Goal: Complete application form

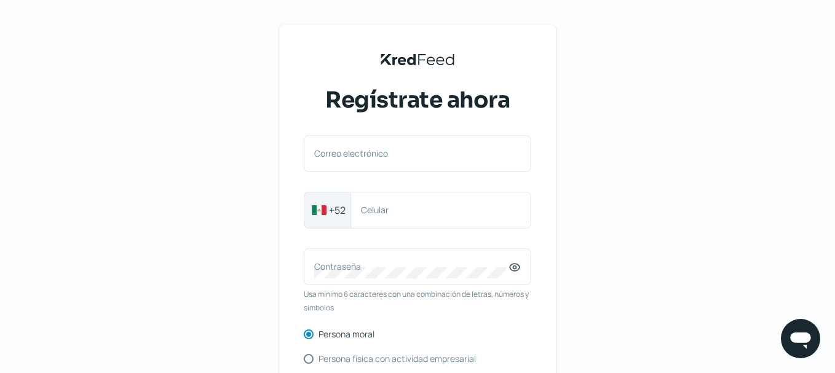
click at [375, 153] on label "Correo electrónico" at bounding box center [411, 154] width 194 height 12
click at [375, 154] on input "Correo electrónico" at bounding box center [417, 159] width 207 height 11
paste input "[EMAIL_ADDRESS][DOMAIN_NAME]"
type input "[EMAIL_ADDRESS][DOMAIN_NAME]"
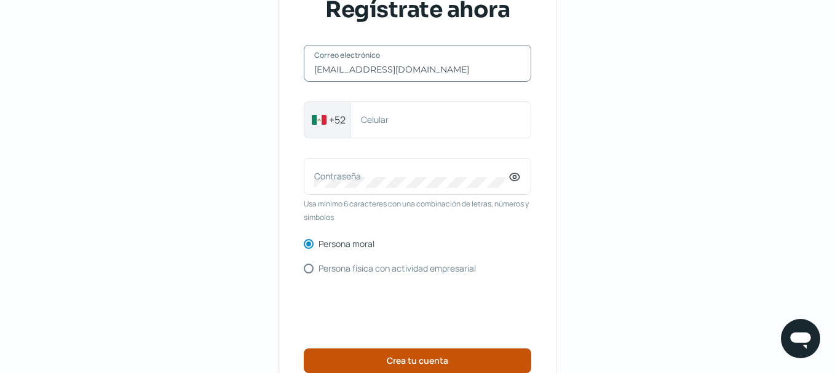
scroll to position [184, 0]
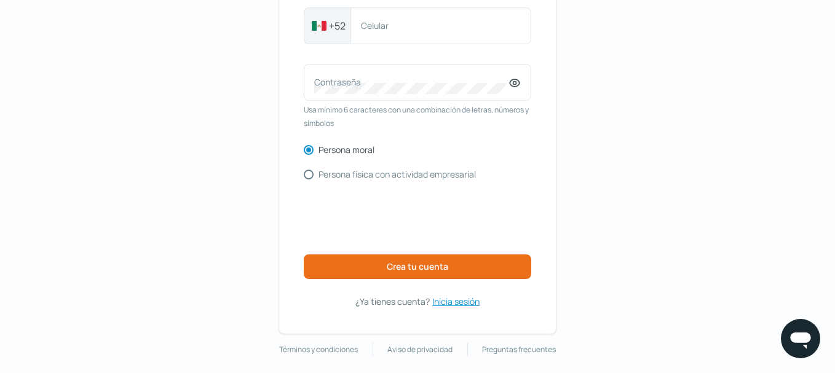
click at [459, 296] on span "Inicia sesión" at bounding box center [455, 301] width 47 height 15
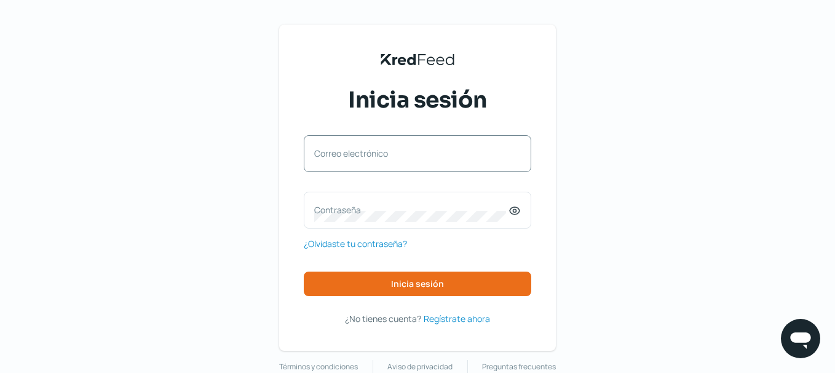
click at [402, 150] on label "Correo electrónico" at bounding box center [411, 154] width 194 height 12
click at [402, 154] on input "Correo electrónico" at bounding box center [417, 159] width 207 height 11
paste input "[EMAIL_ADDRESS][DOMAIN_NAME]"
type input "[EMAIL_ADDRESS][DOMAIN_NAME]"
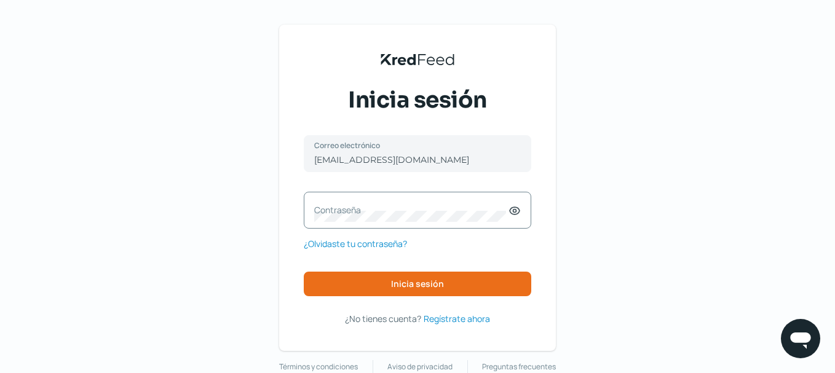
click at [364, 226] on div "Contraseña" at bounding box center [418, 210] width 228 height 37
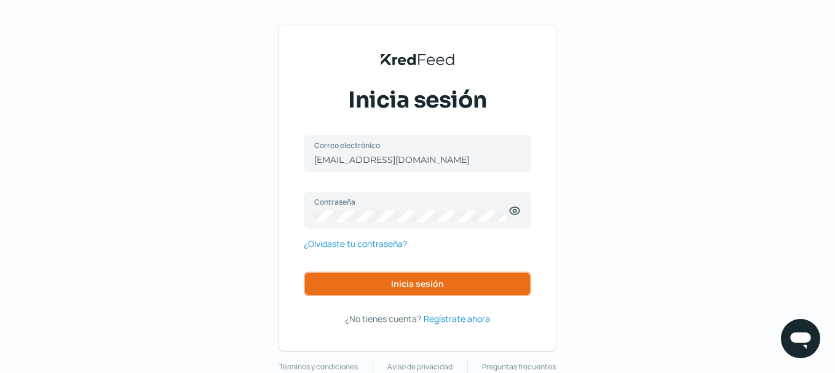
click at [391, 288] on button "Inicia sesión" at bounding box center [418, 284] width 228 height 25
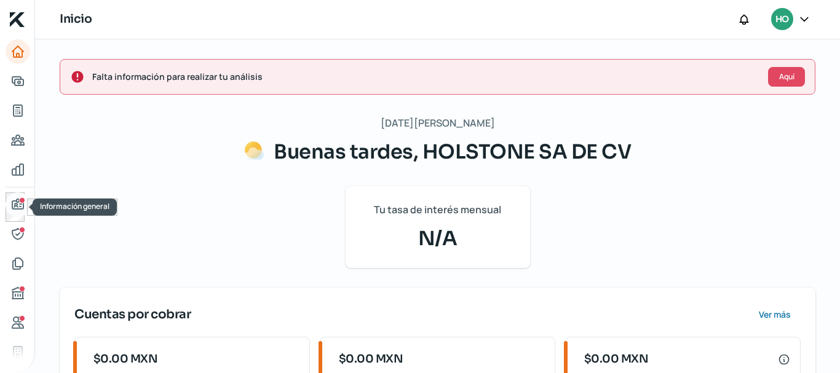
click at [11, 202] on icon "Información general" at bounding box center [17, 204] width 15 height 15
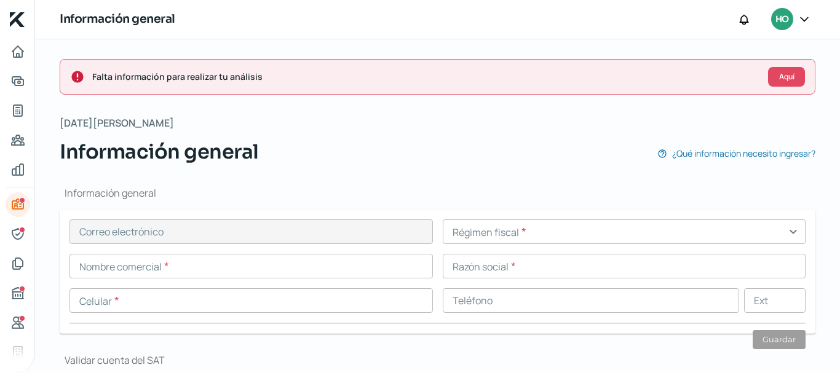
type input "[EMAIL_ADDRESS][DOMAIN_NAME]"
type input "Personas [PERSON_NAME] del régimen general"
type input "HOLSTONE SA DE CV"
type input "55 - 3044 - 2873"
type input "FERROCARRIL DE ACAMBARO"
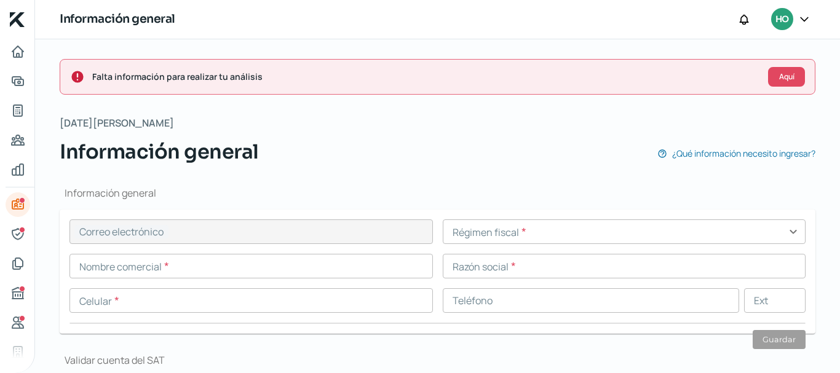
type input "24"
type input "53580"
type input "SAN [PERSON_NAME] TLATILCO"
type input "NAUCALPAN DE JUAREZ"
type input "[GEOGRAPHIC_DATA]"
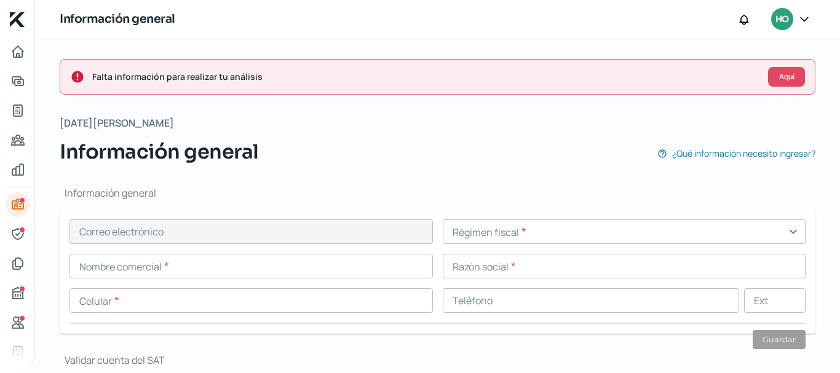
type input "[GEOGRAPHIC_DATA]"
type input "comprobante dom [DATE].pdf"
type input "0"
type input "HOLSTONE SA DE CV"
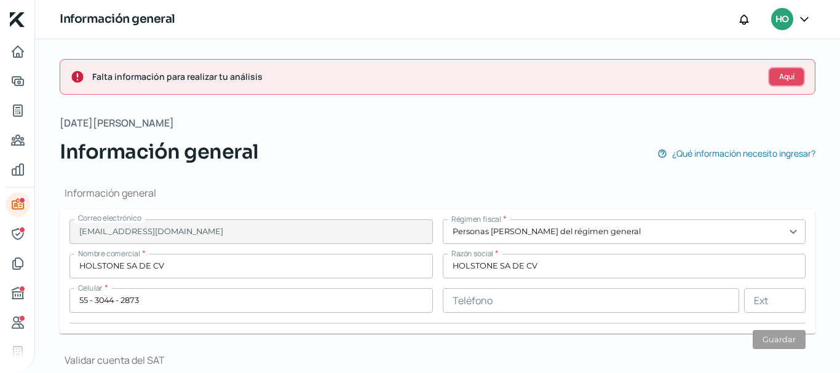
click at [797, 81] on button "Aquí" at bounding box center [786, 77] width 37 height 20
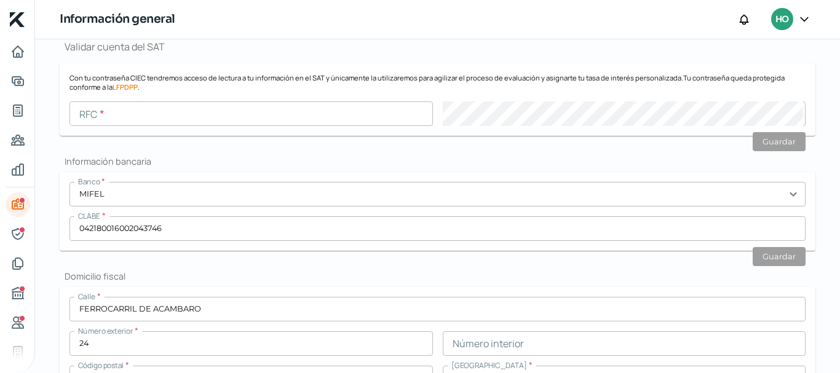
scroll to position [314, 0]
click at [20, 239] on icon "Representantes" at bounding box center [17, 234] width 15 height 15
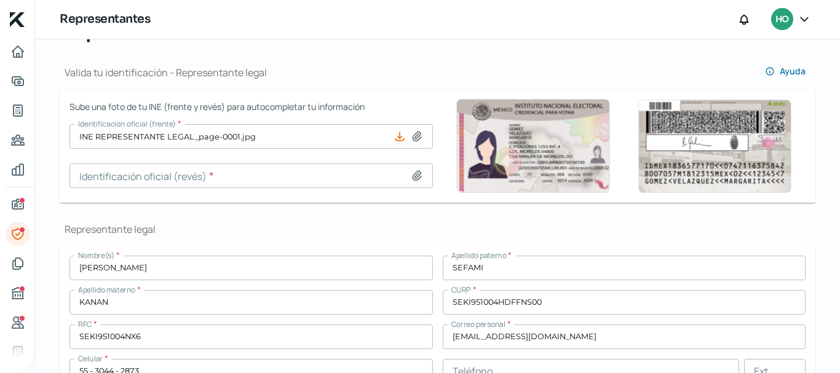
scroll to position [123, 0]
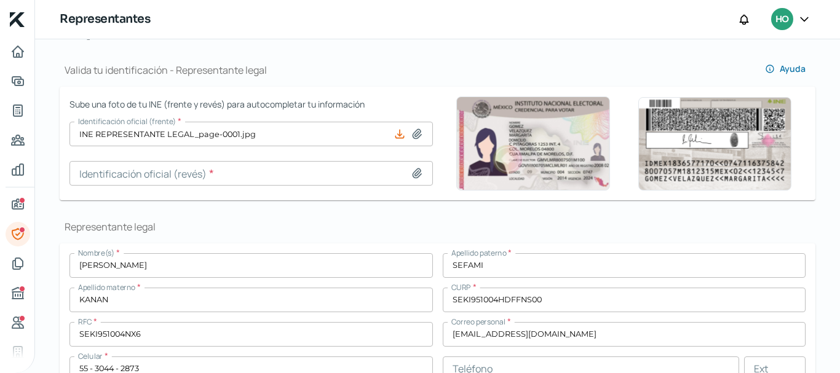
type input "INE REPRESENTANTE LEGAL_page-0001.jpg"
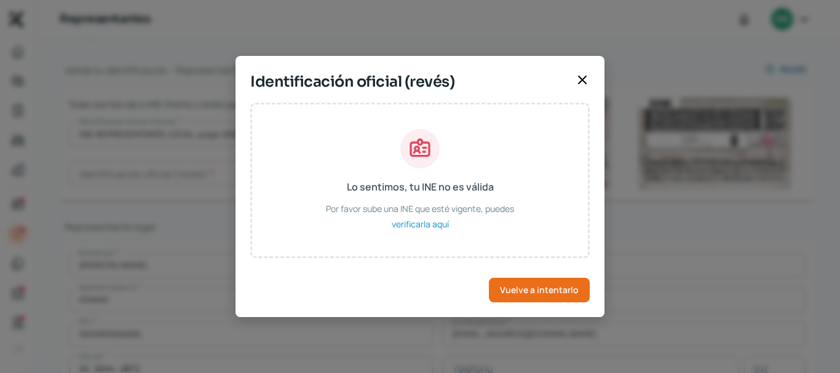
click at [584, 77] on icon at bounding box center [582, 80] width 15 height 15
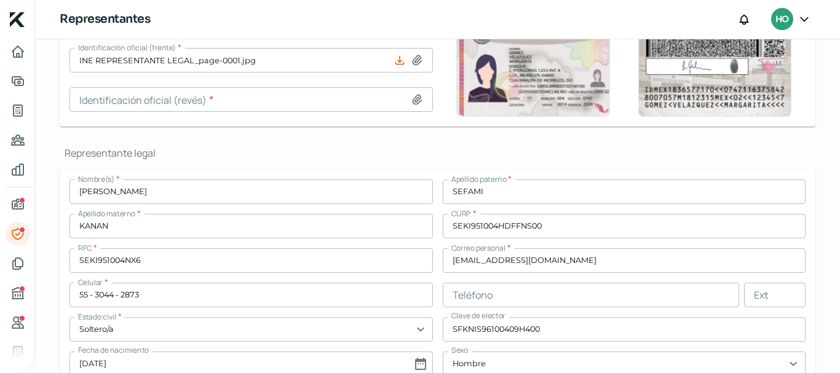
scroll to position [369, 0]
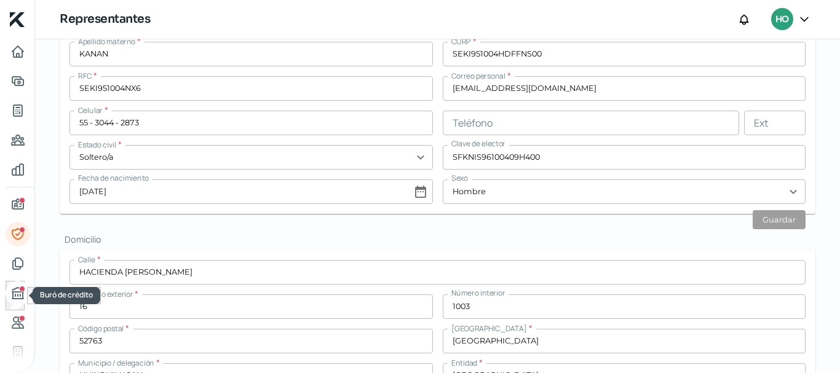
click at [18, 285] on link "Buró de crédito" at bounding box center [18, 293] width 25 height 25
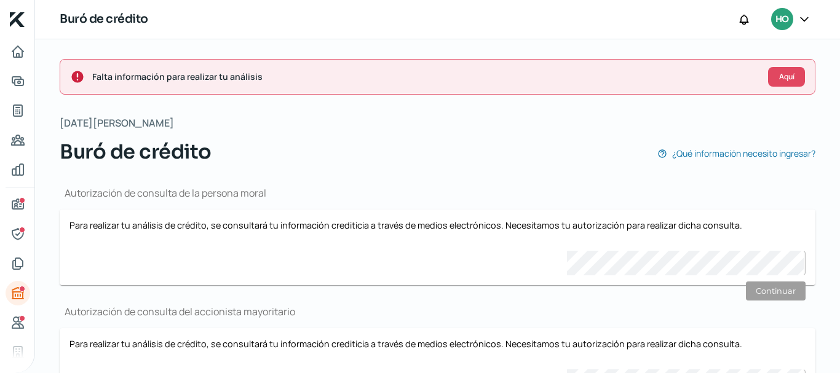
scroll to position [80, 0]
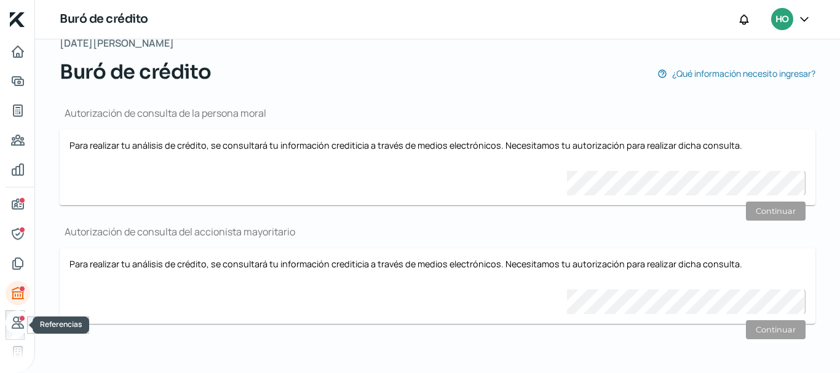
click at [27, 328] on link "Referencias" at bounding box center [18, 323] width 25 height 25
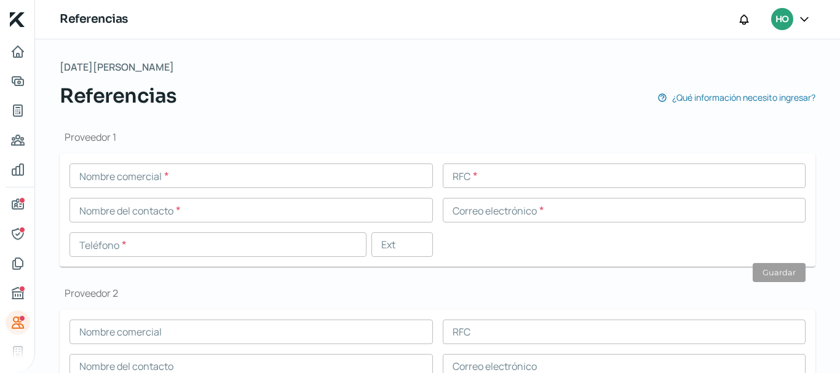
scroll to position [123, 0]
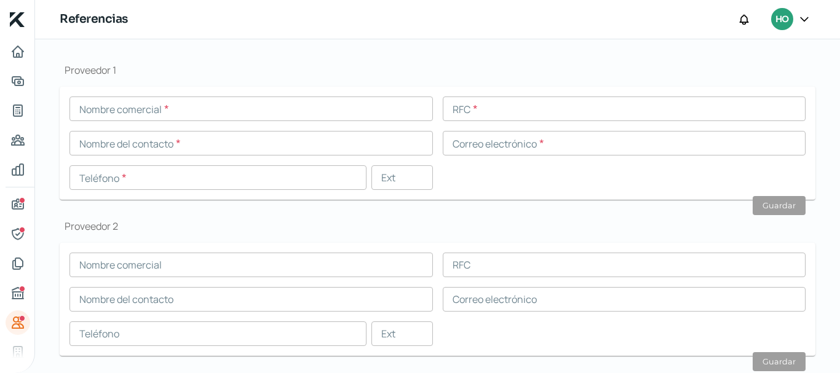
click at [181, 117] on input "text" at bounding box center [250, 109] width 363 height 25
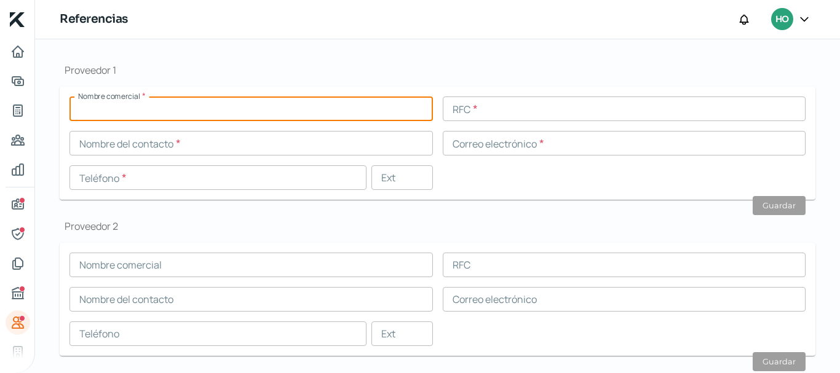
click at [117, 105] on input "text" at bounding box center [250, 109] width 363 height 25
paste input "QST INDUSTRIAS DE [GEOGRAPHIC_DATA] S DE RL DE CV M981123BR4"
click at [260, 108] on input "QST INDUSTRIAS DE [GEOGRAPHIC_DATA] S DE RL DE CV M981123BR4" at bounding box center [250, 109] width 363 height 25
type input "QST INDUSTRIAS DE [GEOGRAPHIC_DATA] S DE RL DE CV"
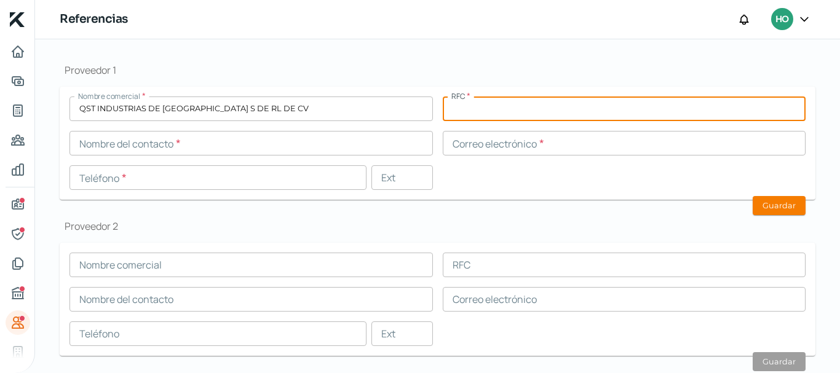
click at [547, 108] on input "text" at bounding box center [624, 109] width 363 height 25
paste input "M981123BR4"
type input "M981123BR4"
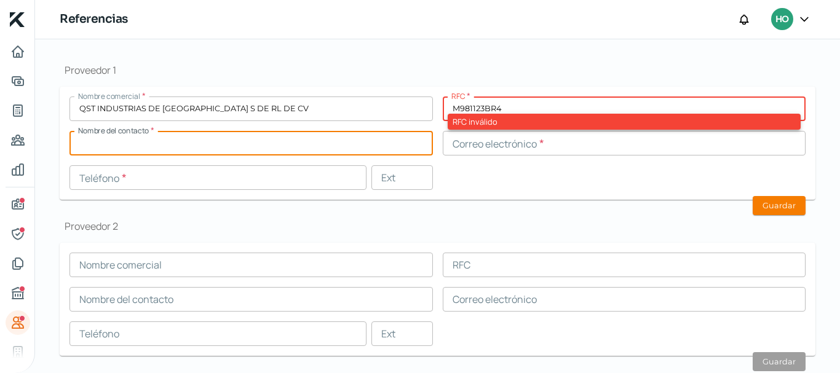
click at [192, 150] on input "text" at bounding box center [250, 143] width 363 height 25
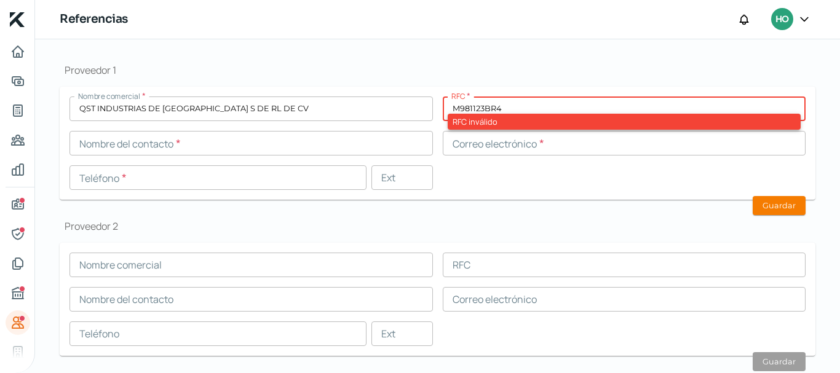
click at [491, 122] on div "RFC inválido" at bounding box center [625, 122] width 354 height 16
click at [333, 114] on input "QST INDUSTRIAS DE [GEOGRAPHIC_DATA] S DE RL DE CV" at bounding box center [250, 109] width 363 height 25
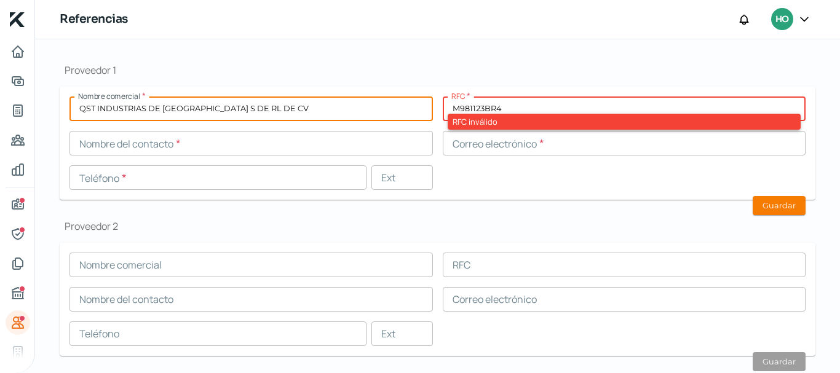
click at [465, 106] on input "M981123BR4" at bounding box center [624, 109] width 363 height 25
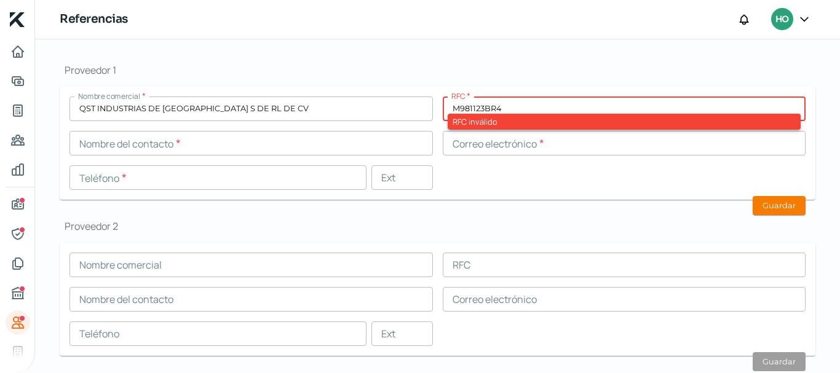
click at [465, 106] on input "M981123BR4" at bounding box center [624, 109] width 363 height 25
paste input "M981123BR4"
click at [514, 87] on form "Nombre comercial * QST INDUSTRIAS DE [GEOGRAPHIC_DATA] S DE RL DE CV RFC * M981…" at bounding box center [438, 143] width 756 height 113
click at [241, 113] on input "QST INDUSTRIAS DE [GEOGRAPHIC_DATA] S DE RL DE CV" at bounding box center [250, 109] width 363 height 25
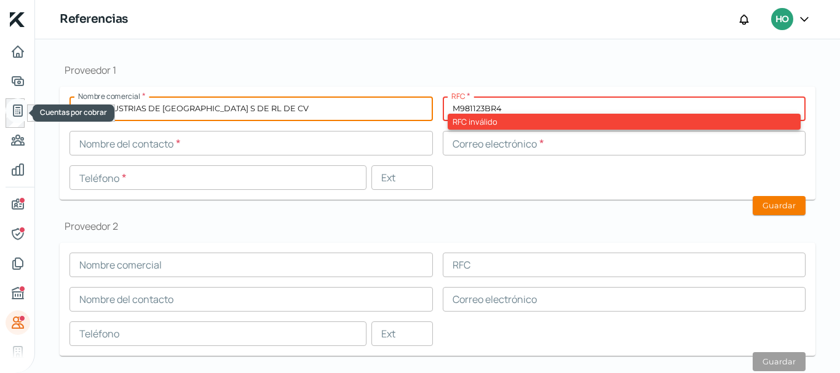
drag, startPoint x: 315, startPoint y: 113, endPoint x: 9, endPoint y: 113, distance: 306.9
click at [9, 113] on div "Inicio | KredFeed Referencias HO Falta información para realizar tu análisis Aq…" at bounding box center [420, 186] width 840 height 373
click at [470, 105] on input "M981123BR4" at bounding box center [624, 109] width 363 height 25
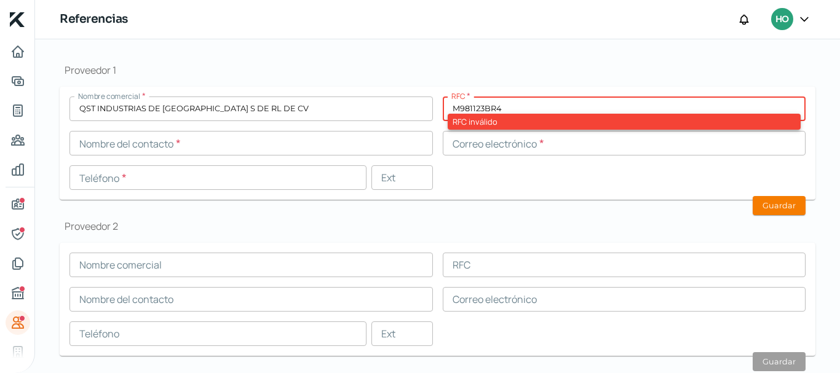
click at [470, 105] on input "M981123BR4" at bounding box center [624, 109] width 363 height 25
click at [465, 74] on h1 "Proveedor 1" at bounding box center [438, 70] width 756 height 14
click at [450, 109] on input "M981123BR4" at bounding box center [624, 109] width 363 height 25
click at [453, 102] on input "M981123BR4" at bounding box center [624, 109] width 363 height 25
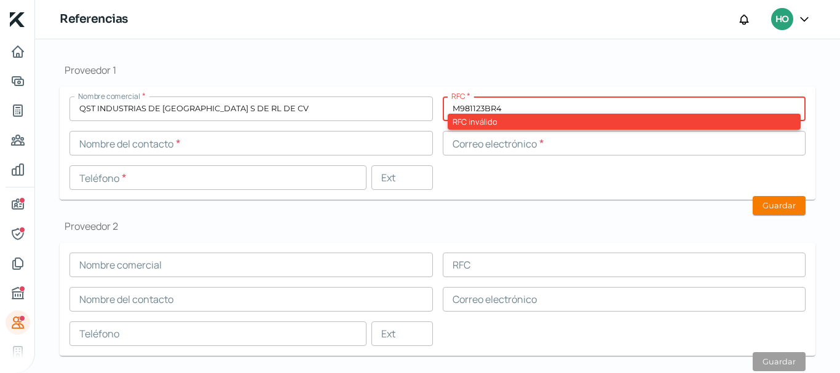
click at [453, 102] on input "M981123BR4" at bounding box center [624, 109] width 363 height 25
paste input "M981123FJA"
type input "M981123FJA"
click at [467, 173] on div "Nombre comercial * QST INDUSTRIAS DE [GEOGRAPHIC_DATA] S DE RL DE CV RFC * M981…" at bounding box center [437, 143] width 736 height 93
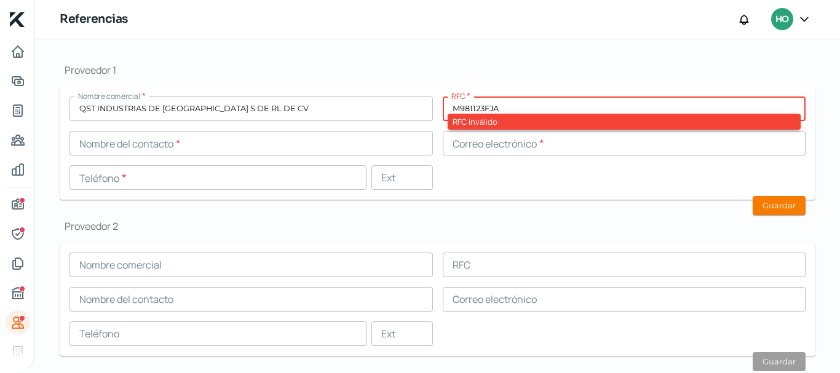
click at [470, 99] on input "M981123FJA" at bounding box center [624, 109] width 363 height 25
click at [10, 202] on icon "Información general" at bounding box center [17, 204] width 15 height 15
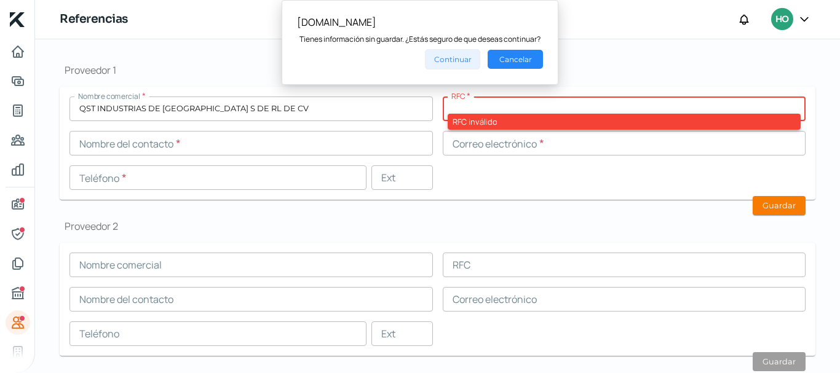
click at [449, 54] on button "Continuar" at bounding box center [452, 59] width 55 height 20
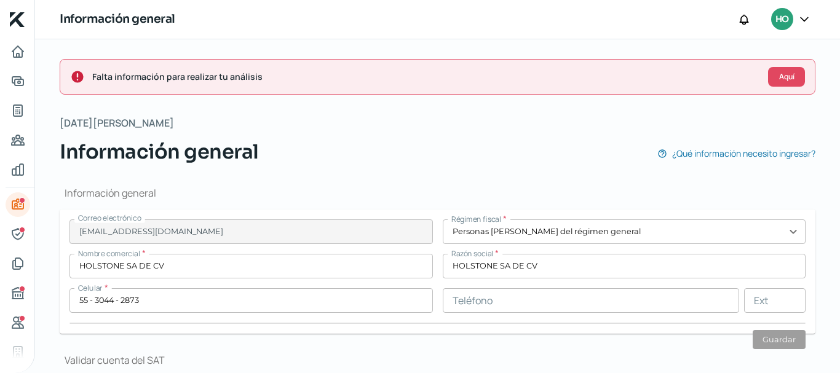
type input "FERROCARRIL DE ACAMBARO"
type input "24"
type input "53580"
type input "SAN [PERSON_NAME] TLATILCO"
type input "NAUCALPAN DE JUAREZ"
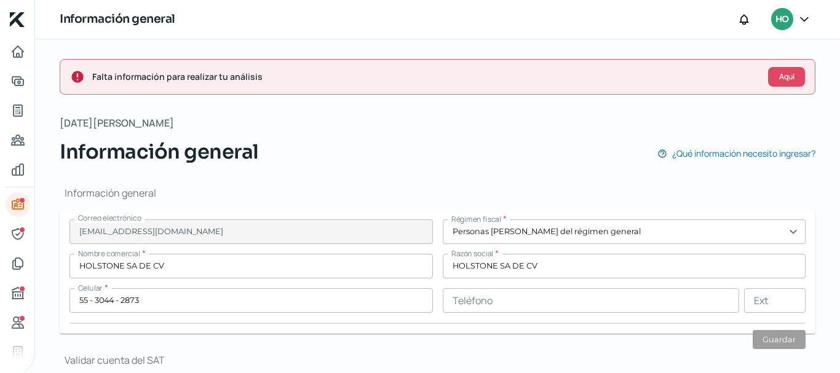
type input "[GEOGRAPHIC_DATA]"
type input "comprobante dom [DATE].pdf"
type input "0"
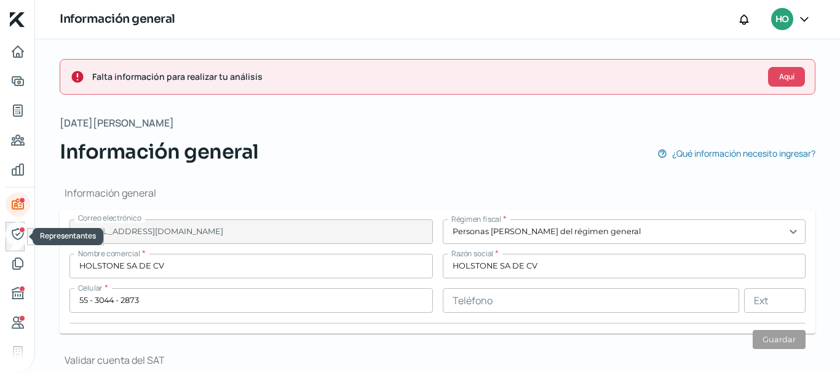
click at [17, 238] on icon "Representantes" at bounding box center [17, 234] width 15 height 15
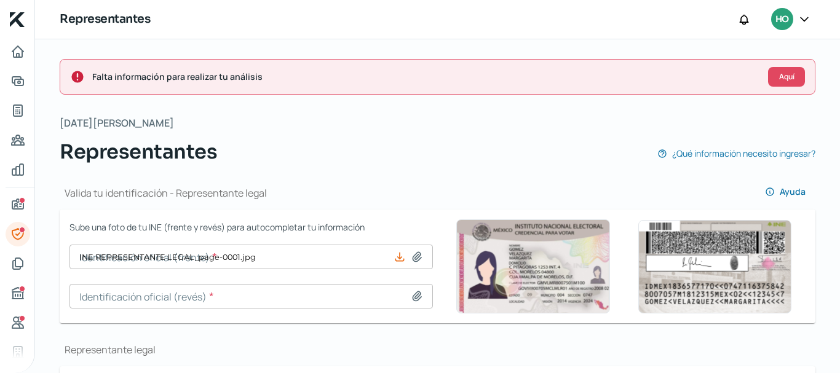
type input "INE REPRESENTANTE LEGAL_page-0001.jpg"
type input "[PERSON_NAME]"
type input "SEFAMI"
type input "KANAN"
type input "SEKI951004HDFFNS00"
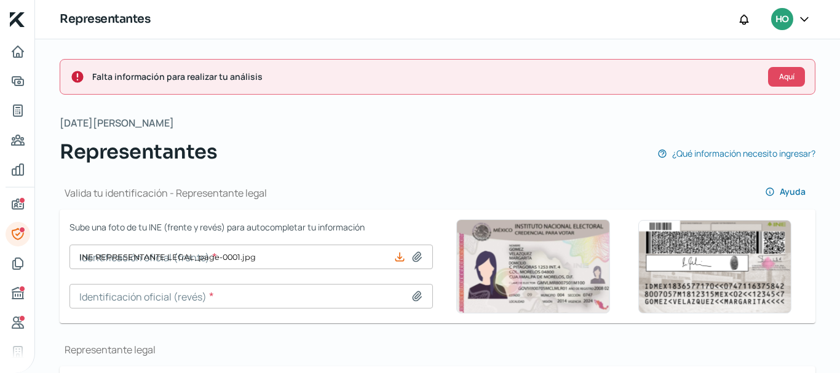
type input "SEKI951004NX6"
type input "[EMAIL_ADDRESS][DOMAIN_NAME]"
type input "55 - 3044 - 2873"
type input "Soltero/a"
type input "SFKNIS96100409H400"
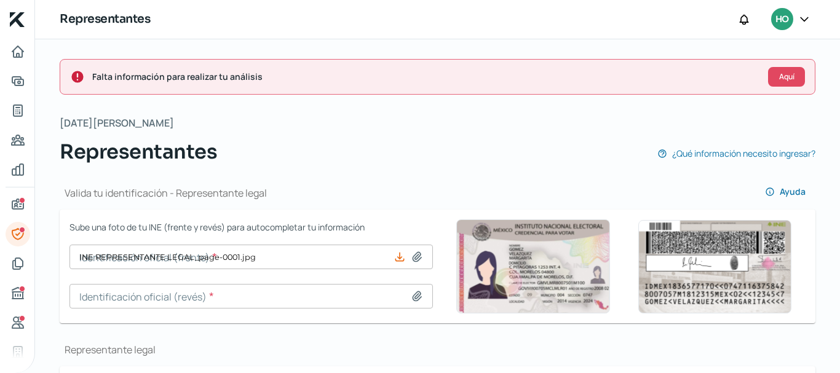
type input "[DATE]"
type input "Hombre"
type input "[PERSON_NAME]"
type input "SEFAMI"
type input "KANAN"
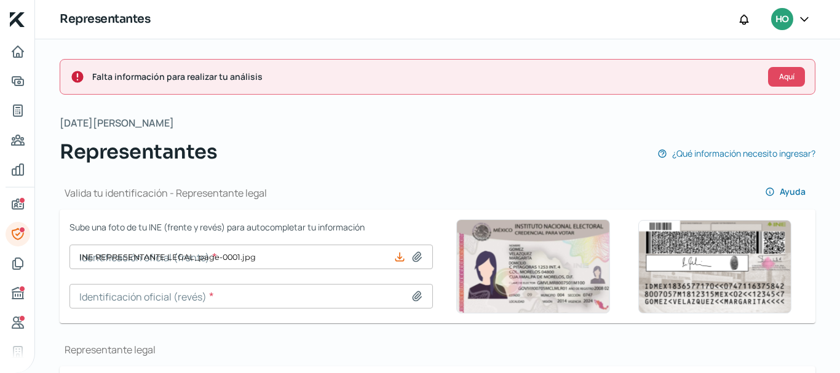
type input "SEKI951004HDFFNS00"
type input "SEKI951004NX6"
type input "55 - 3044 - 2873"
type input "Soltero/a"
type input "SFKNIS96100409H400"
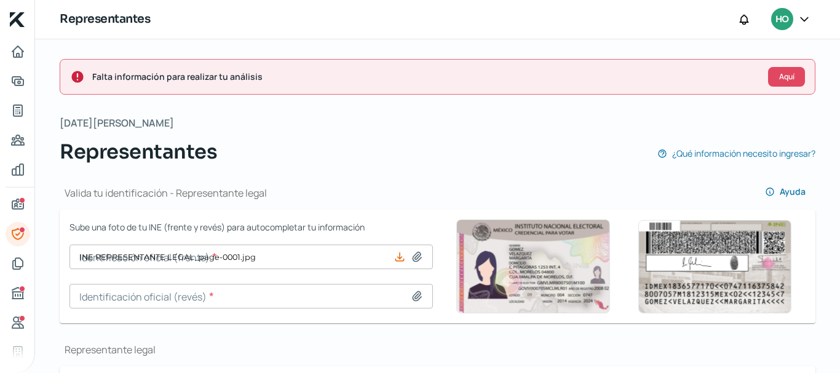
type input "[DATE]"
type input "Hombre"
type input "No"
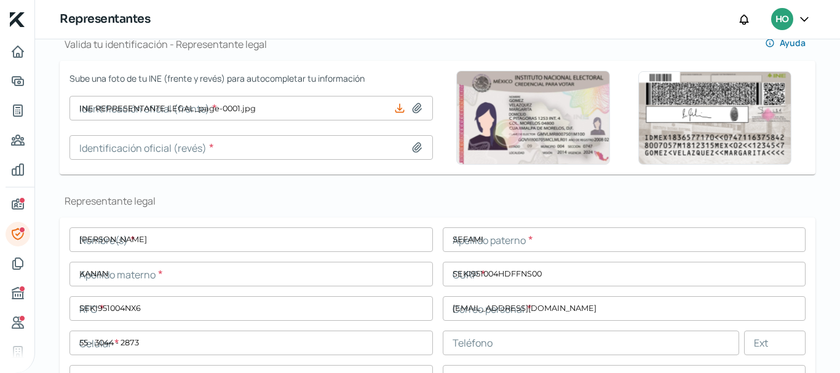
scroll to position [184, 0]
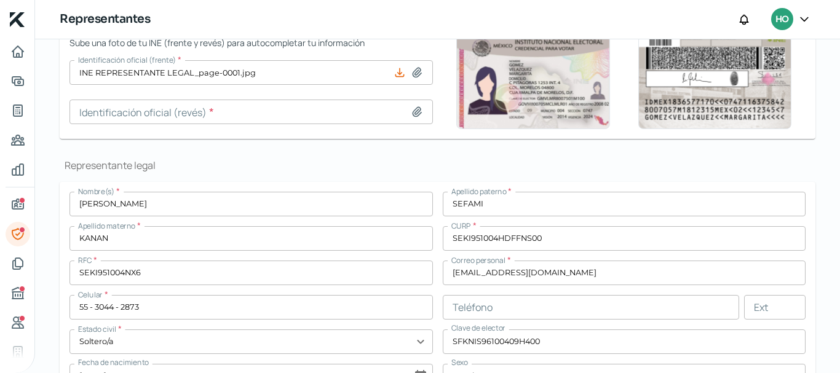
type input "Captura.JPG"
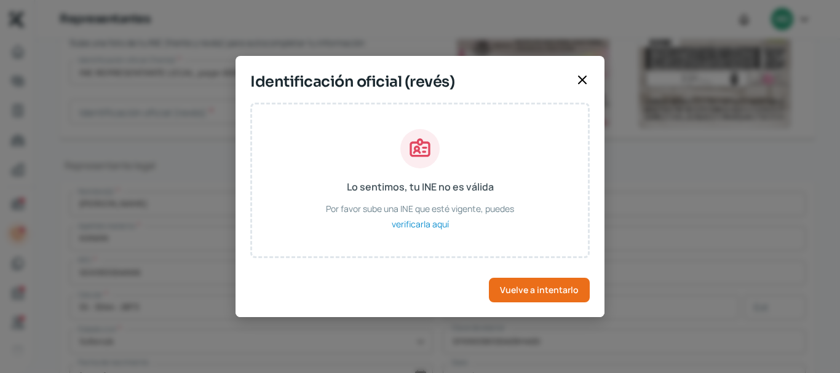
drag, startPoint x: 591, startPoint y: 84, endPoint x: 582, endPoint y: 81, distance: 9.9
click at [589, 84] on div "Identificación oficial (revés)" at bounding box center [420, 87] width 369 height 32
click at [582, 81] on icon at bounding box center [582, 79] width 7 height 7
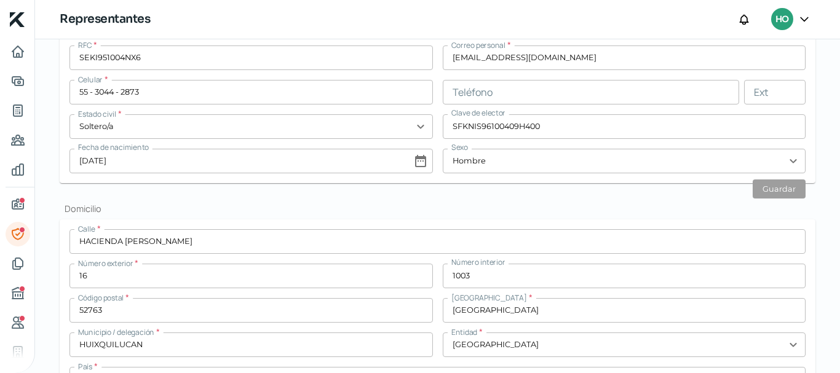
scroll to position [430, 0]
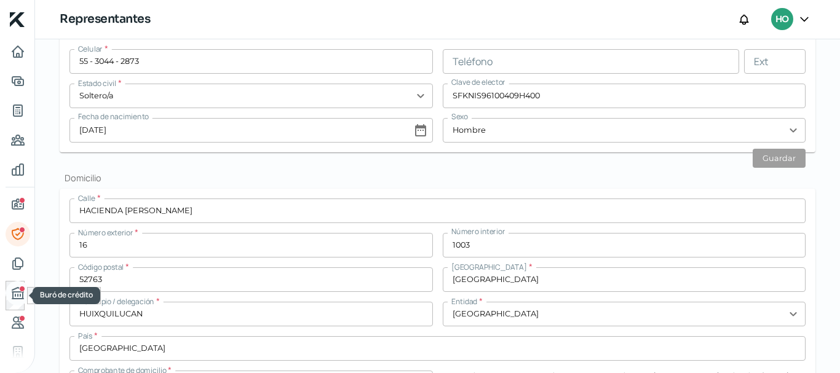
click at [14, 293] on icon "Buró de crédito" at bounding box center [17, 293] width 11 height 11
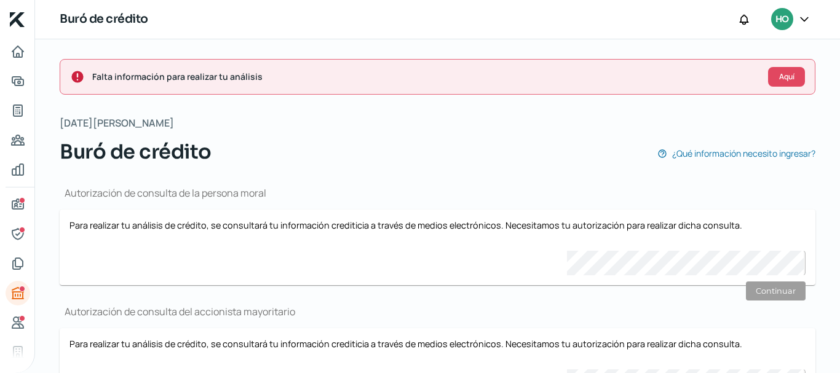
scroll to position [80, 0]
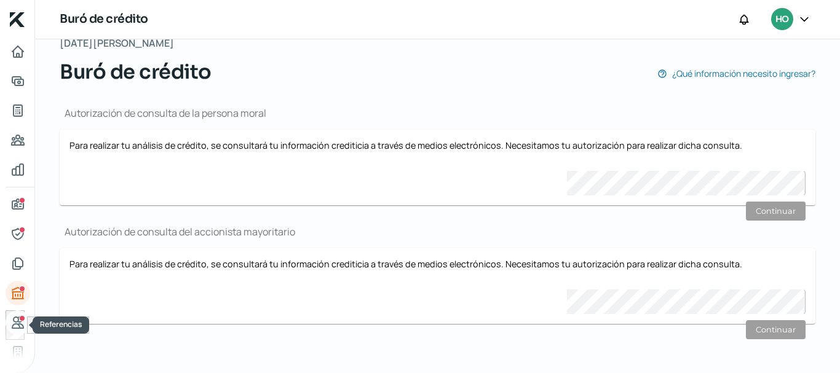
click at [27, 315] on link "Referencias" at bounding box center [18, 323] width 25 height 25
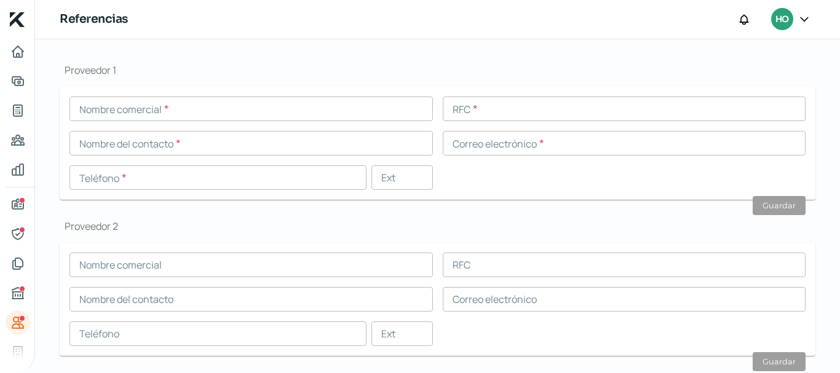
scroll to position [307, 0]
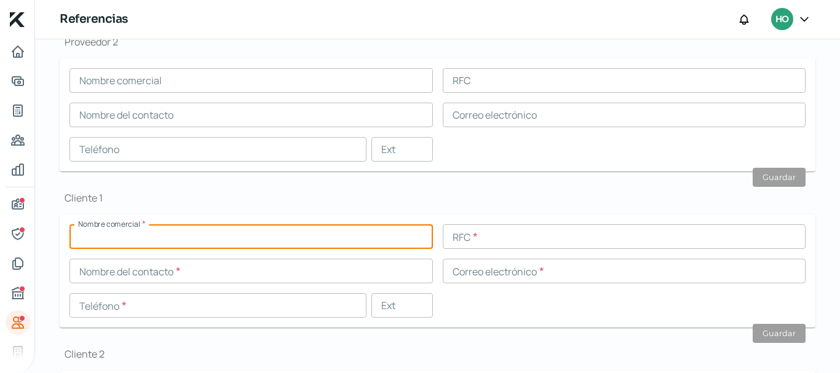
click at [131, 244] on input "text" at bounding box center [250, 236] width 363 height 25
paste input "Distribuidora Liverpool S.A de C.V"
type input "Distribuidora Liverpool S.A de C.V"
click at [134, 272] on input "text" at bounding box center [250, 271] width 363 height 25
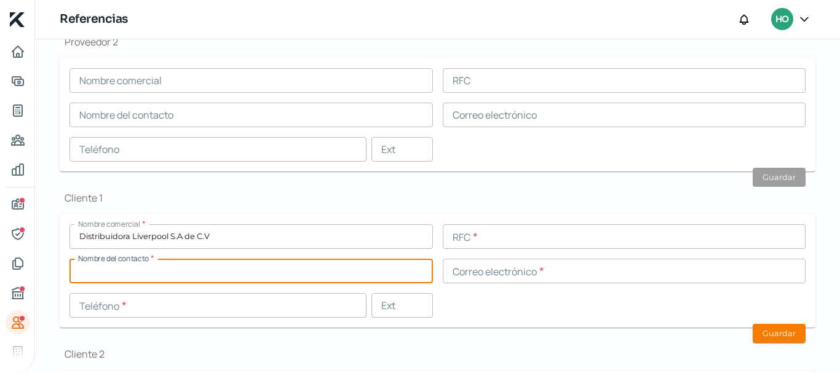
click at [470, 236] on input "text" at bounding box center [624, 236] width 363 height 25
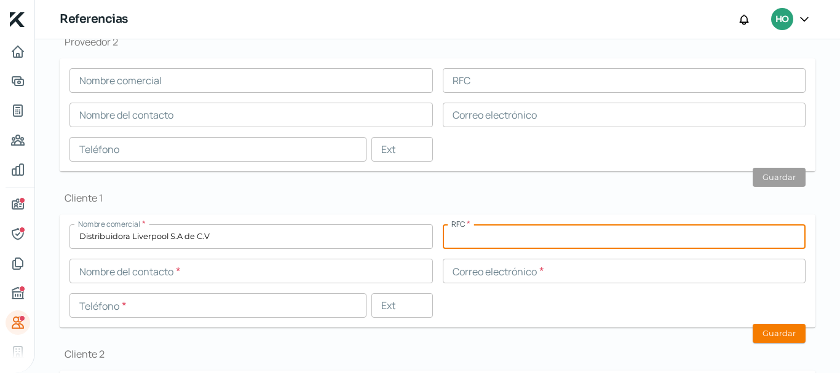
paste input "DLI931201MI9"
type input "DLI931201MI9"
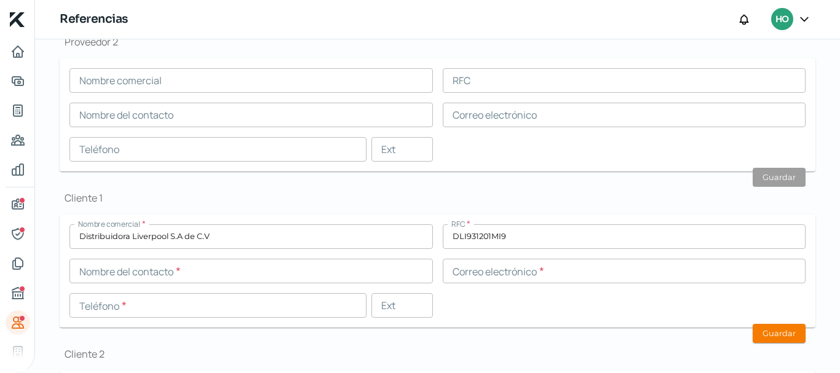
click at [439, 180] on div "Proveedor 1 Nombre comercial * RFC * Nombre del contacto * Correo electrónico *…" at bounding box center [438, 186] width 756 height 654
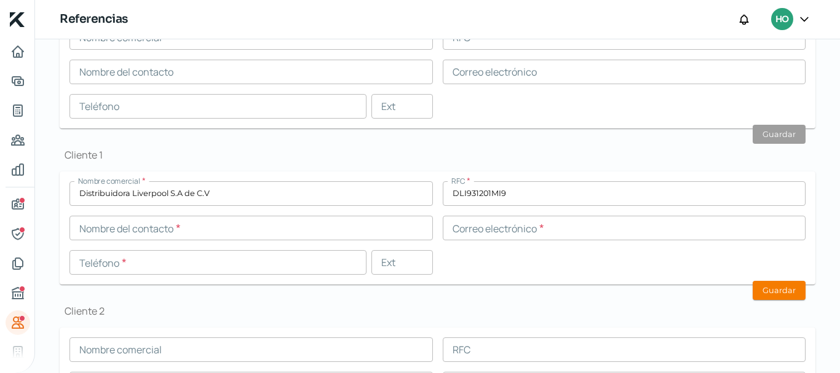
scroll to position [369, 0]
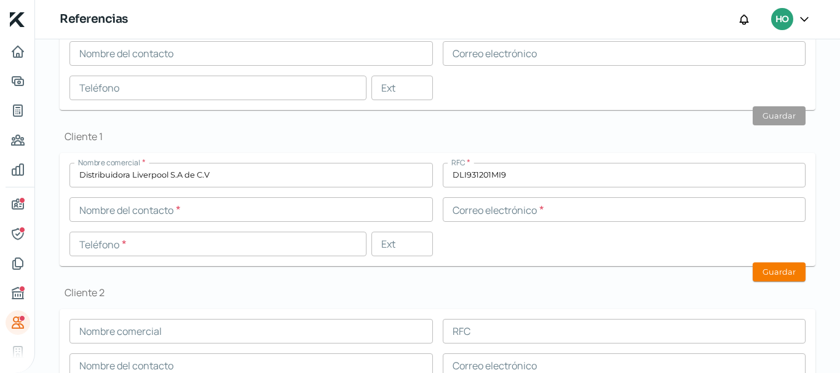
click at [127, 237] on input "text" at bounding box center [217, 244] width 297 height 25
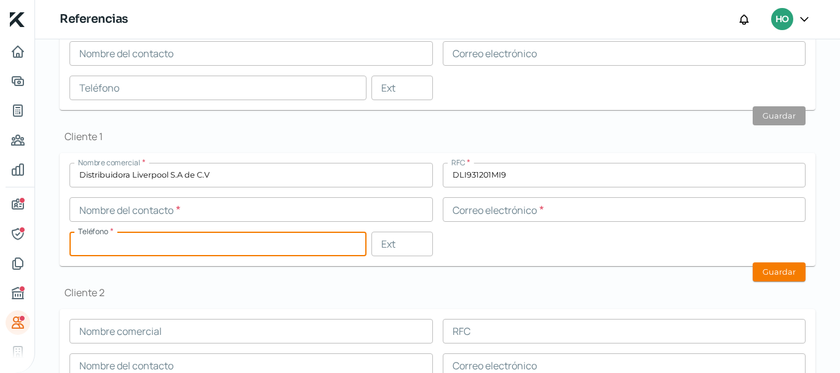
paste input "52 - 6299 - 99"
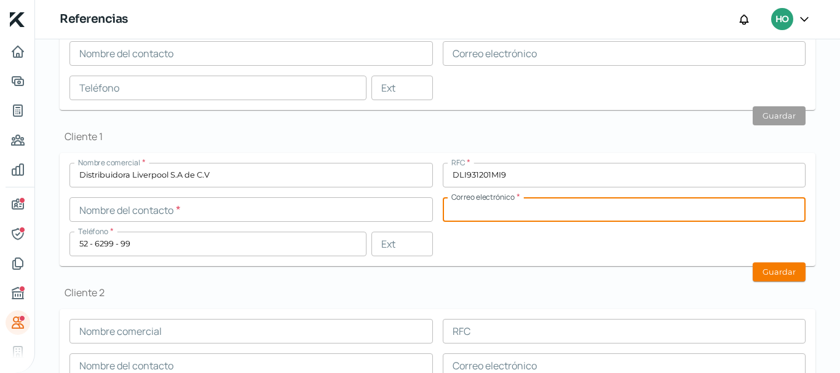
click at [515, 206] on input "text" at bounding box center [624, 209] width 363 height 25
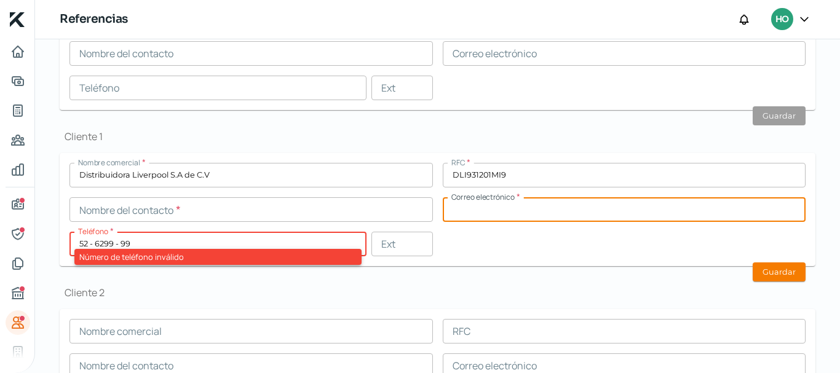
click at [92, 244] on input "52 - 6299 - 99" at bounding box center [217, 244] width 297 height 25
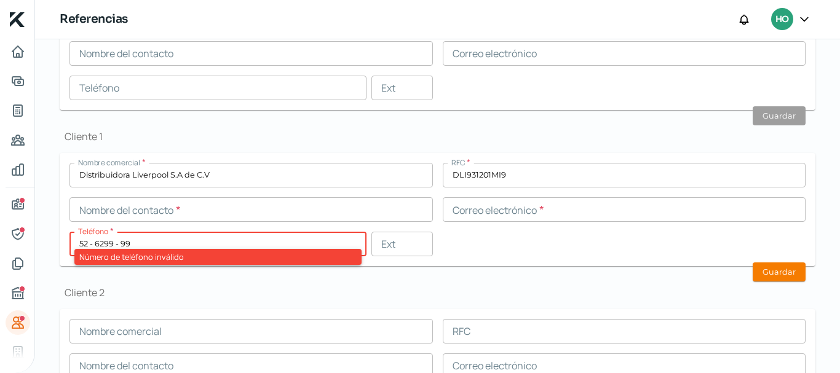
type input "52 - 6299 - 9"
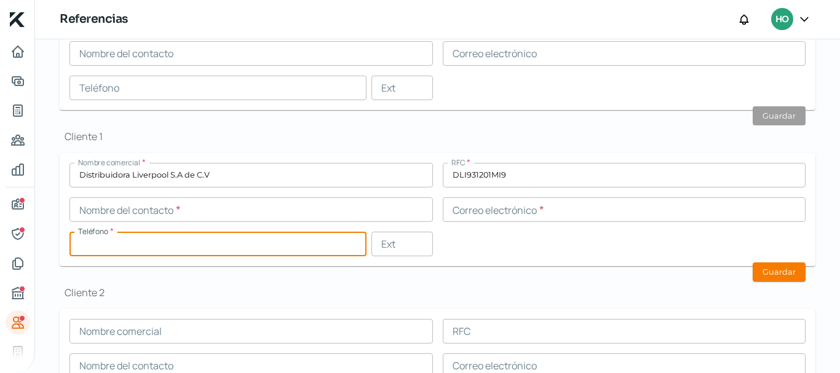
paste input "52 - 6299 - 99"
click at [216, 272] on div "Proveedor 1 Nombre comercial * RFC * Nombre del contacto * Correo electrónico *…" at bounding box center [438, 125] width 756 height 654
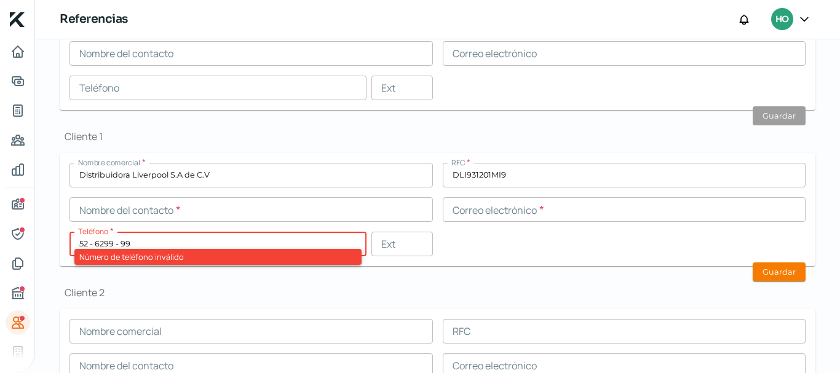
click at [180, 257] on div "Número de teléfono inválido" at bounding box center [217, 257] width 287 height 16
type input "55 - 5262 - 9999"
click at [189, 277] on div "Proveedor 1 Nombre comercial * RFC * Nombre del contacto * Correo electrónico *…" at bounding box center [438, 125] width 756 height 654
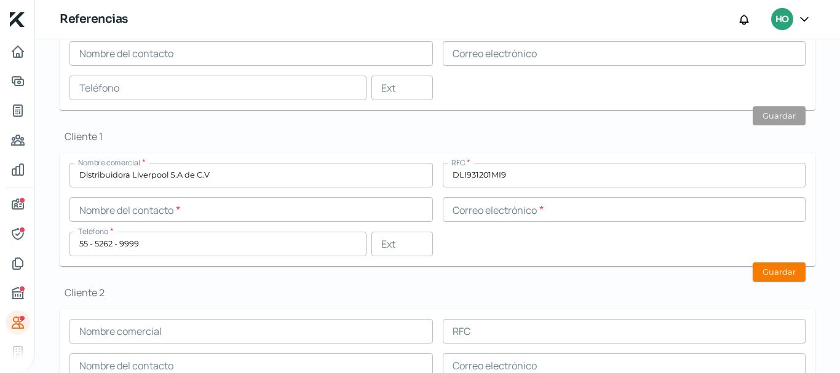
click at [209, 237] on input "55 - 5262 - 9999" at bounding box center [217, 244] width 297 height 25
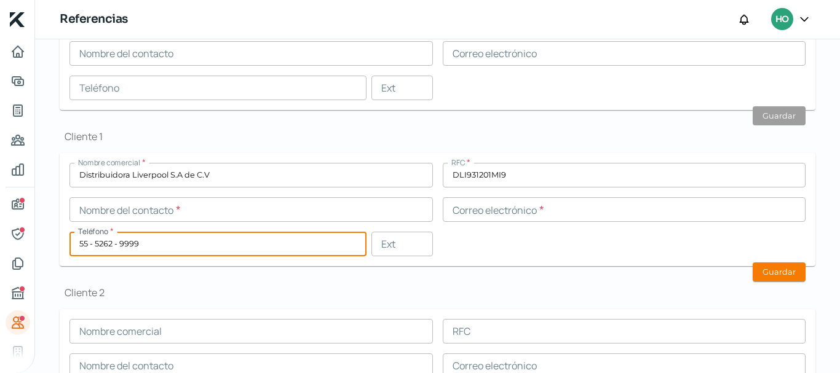
click at [512, 218] on input "text" at bounding box center [624, 209] width 363 height 25
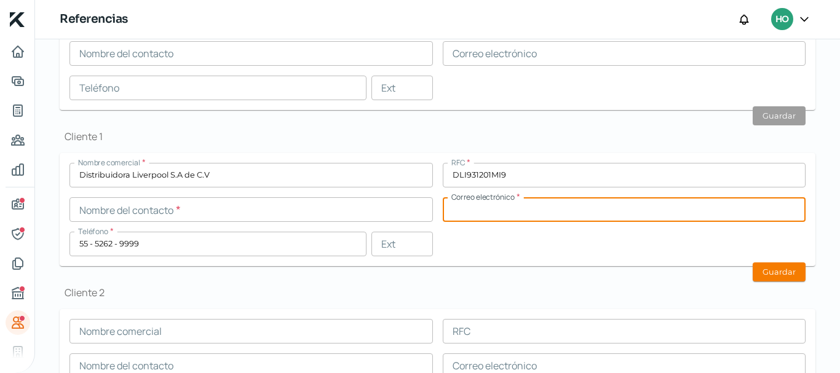
click at [493, 212] on input "text" at bounding box center [624, 209] width 363 height 25
paste input "[EMAIL_ADDRESS][DOMAIN_NAME]"
type input "[EMAIL_ADDRESS][DOMAIN_NAME]"
click at [308, 210] on input "text" at bounding box center [250, 209] width 363 height 25
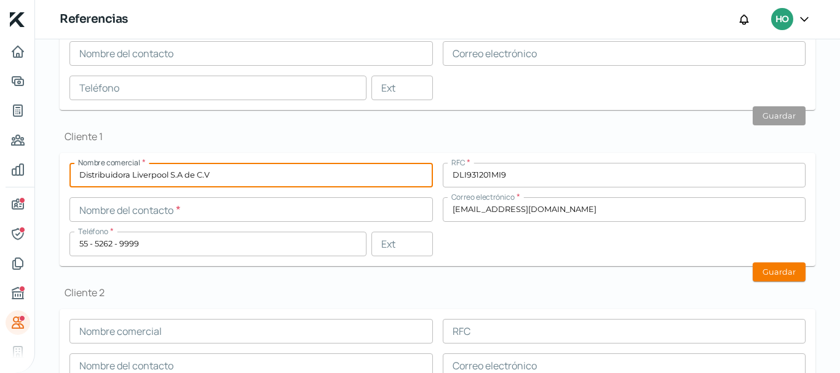
drag, startPoint x: 92, startPoint y: 178, endPoint x: 170, endPoint y: 182, distance: 78.8
click at [170, 182] on input "Distribuidora Liverpool S.A de C.V" at bounding box center [250, 175] width 363 height 25
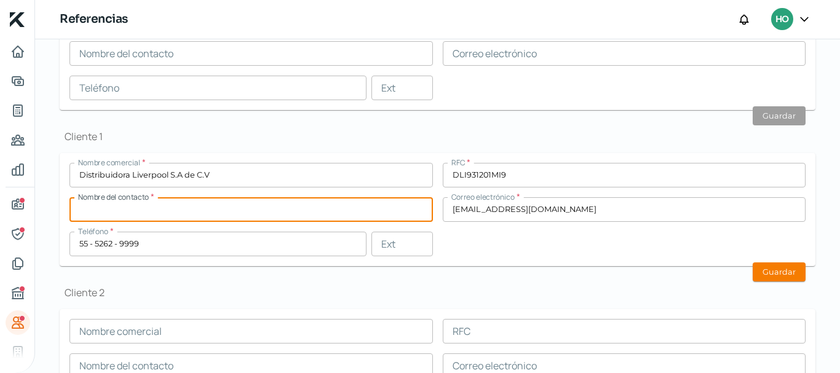
click at [141, 208] on input "text" at bounding box center [250, 209] width 363 height 25
paste input "Distribuidora [GEOGRAPHIC_DATA]"
type input "Distribuidora [GEOGRAPHIC_DATA]"
click at [784, 279] on button "Guardar" at bounding box center [779, 272] width 53 height 19
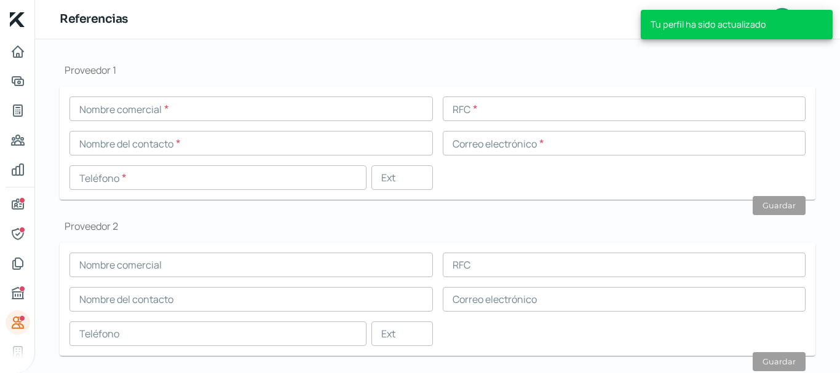
scroll to position [61, 0]
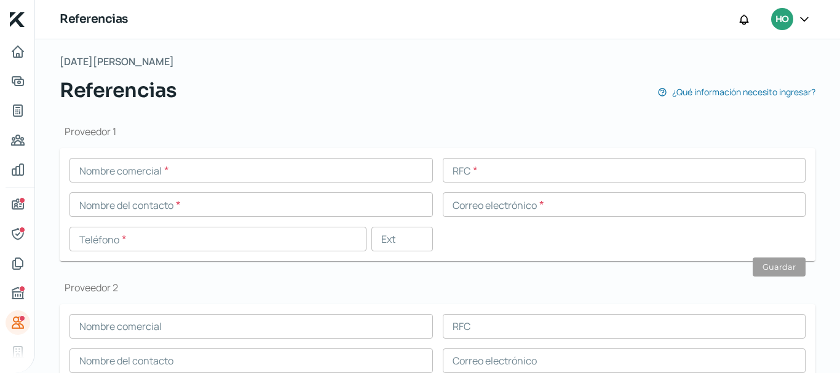
click at [491, 194] on input "text" at bounding box center [624, 204] width 363 height 25
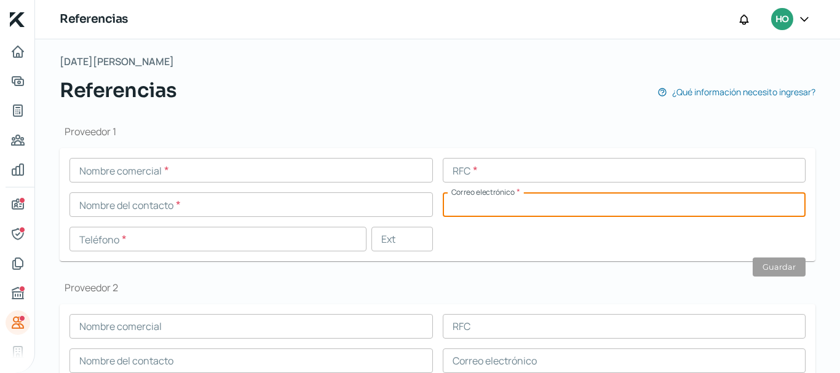
paste input "[EMAIL_ADDRESS][PERSON_NAME][DOMAIN_NAME]"
type input "[EMAIL_ADDRESS][PERSON_NAME][DOMAIN_NAME]"
click at [208, 174] on input "text" at bounding box center [250, 170] width 363 height 25
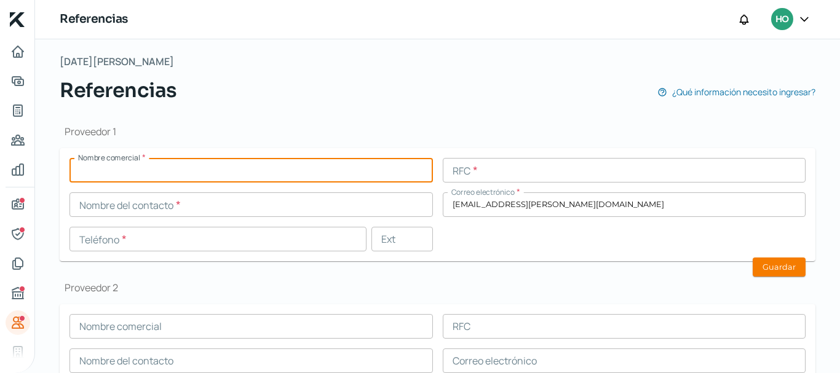
paste input "QST INDUSTRIAS DE [GEOGRAPHIC_DATA] S DE RL DE CV"
type input "QST INDUSTRIAS DE [GEOGRAPHIC_DATA] S DE RL DE CV"
click at [549, 170] on input "text" at bounding box center [624, 170] width 363 height 25
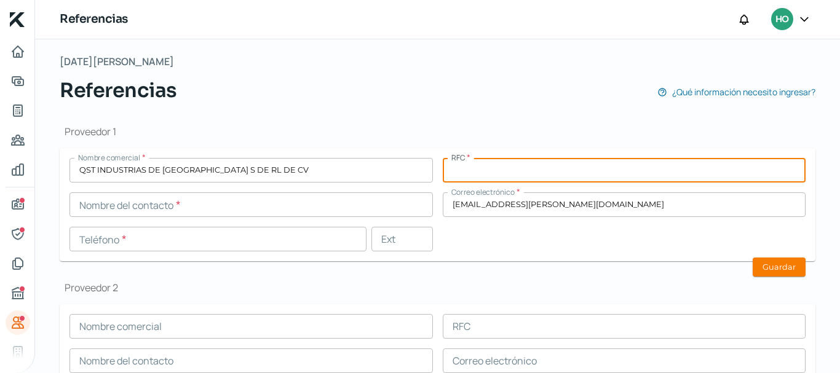
paste input "M981123BR4"
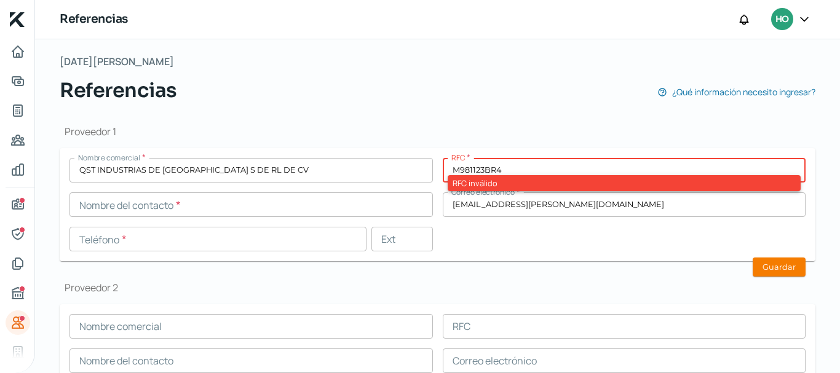
type input "M981123BR4"
click at [181, 206] on input "text" at bounding box center [250, 204] width 363 height 25
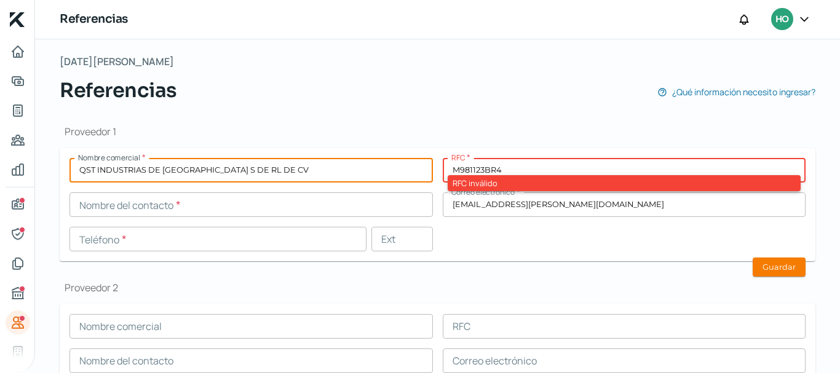
drag, startPoint x: 309, startPoint y: 163, endPoint x: 75, endPoint y: 163, distance: 234.3
click at [75, 163] on input "QST INDUSTRIAS DE [GEOGRAPHIC_DATA] S DE RL DE CV" at bounding box center [250, 170] width 363 height 25
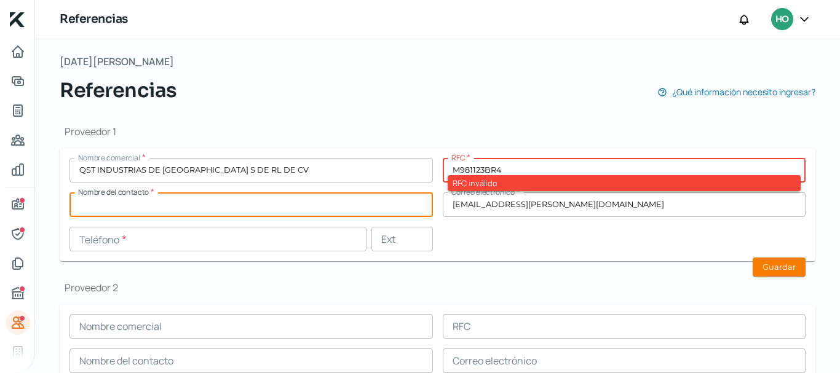
click at [90, 197] on input "text" at bounding box center [250, 204] width 363 height 25
paste input "QST INDUSTRIAS DE [GEOGRAPHIC_DATA] S DE RL DE CV"
type input "QST INDUSTRIAS DE [GEOGRAPHIC_DATA] S DE RL DE CV"
click at [110, 234] on input "text" at bounding box center [217, 239] width 297 height 25
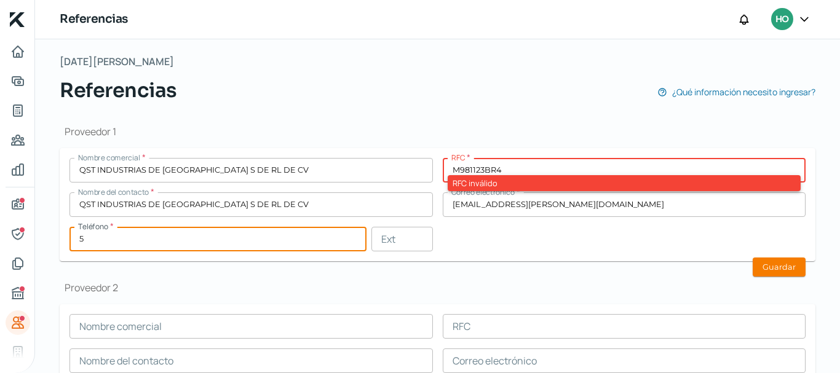
paste input "5 - 5761 - 4801"
type input "55 - 5761 - 4801"
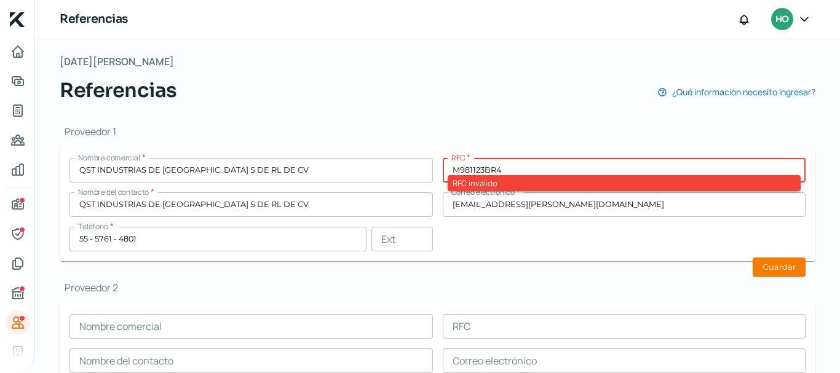
click at [552, 237] on div "Nombre comercial * QST INDUSTRIAS DE MEXICO S DE RL DE CV RFC * M981123BR4 RFC …" at bounding box center [437, 204] width 736 height 93
click at [509, 167] on input "M981123BR4" at bounding box center [624, 170] width 363 height 25
click at [470, 173] on input "M981123BR4" at bounding box center [624, 170] width 363 height 25
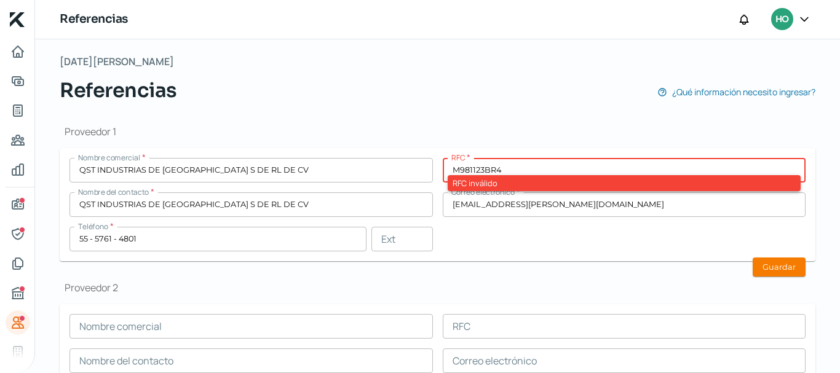
click at [775, 270] on button "Guardar" at bounding box center [779, 267] width 53 height 19
click at [485, 252] on form "Nombre comercial * QST INDUSTRIAS DE MEXICO S DE RL DE CV RFC * M981123BR4 RFC …" at bounding box center [438, 204] width 756 height 113
click at [280, 236] on input "55 - 5761 - 4801" at bounding box center [217, 239] width 297 height 25
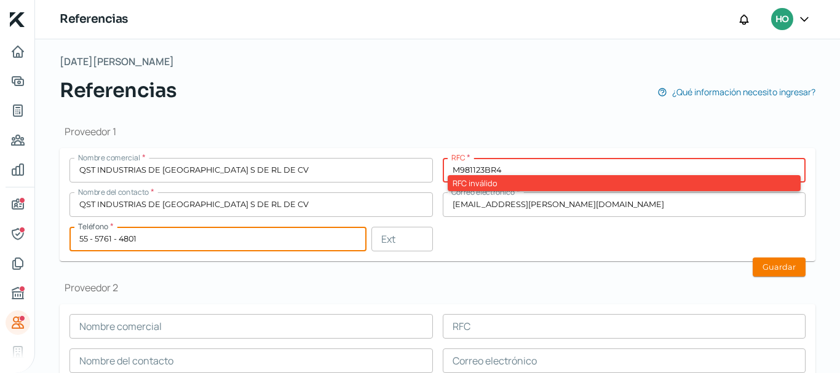
click at [323, 200] on input "QST INDUSTRIAS DE [GEOGRAPHIC_DATA] S DE RL DE CV" at bounding box center [250, 204] width 363 height 25
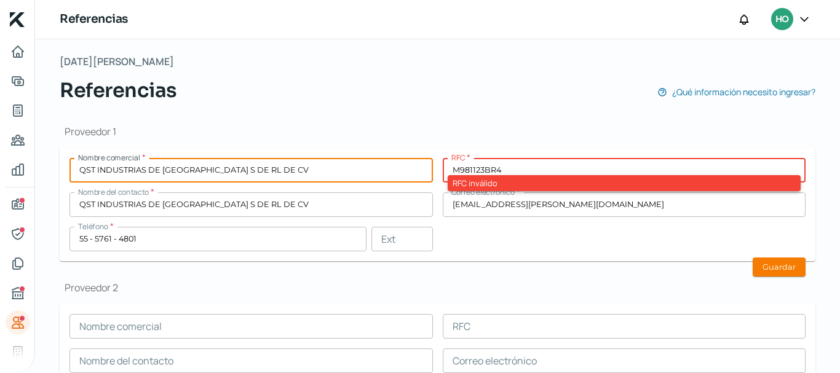
click at [283, 166] on input "QST INDUSTRIAS DE [GEOGRAPHIC_DATA] S DE RL DE CV" at bounding box center [250, 170] width 363 height 25
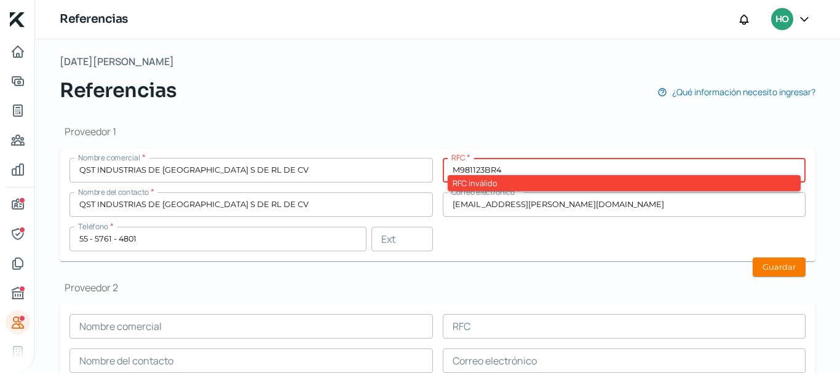
click at [467, 170] on input "M981123BR4" at bounding box center [624, 170] width 363 height 25
click at [485, 168] on input "M981123BR4" at bounding box center [624, 170] width 363 height 25
click at [509, 170] on input "M981123BR4" at bounding box center [624, 170] width 363 height 25
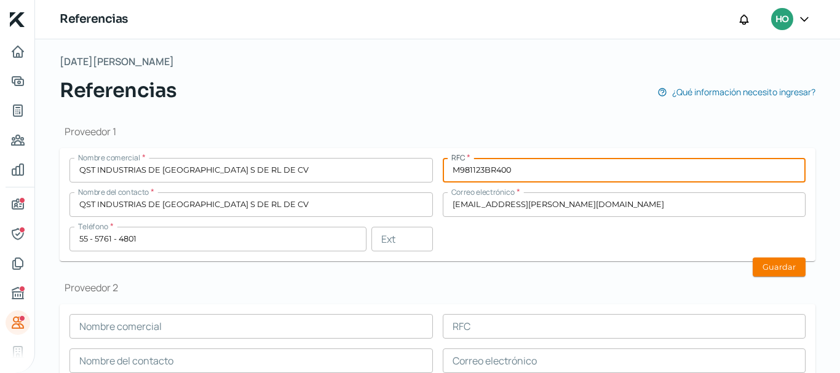
type input "M981123BR400"
click at [397, 95] on div "Referencias ¿Qué información necesito ingresar?" at bounding box center [438, 91] width 756 height 30
